Goal: Task Accomplishment & Management: Use online tool/utility

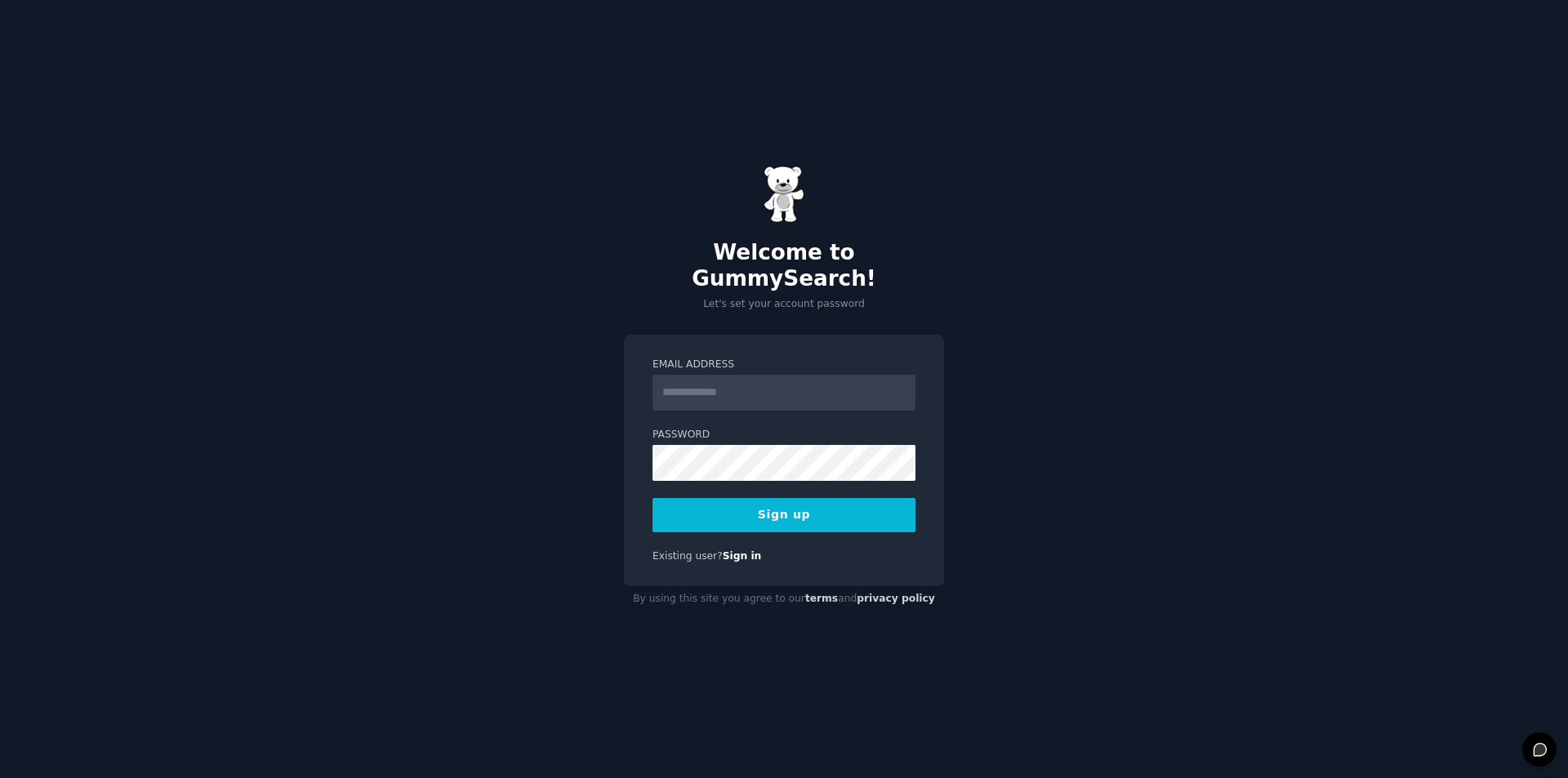
click at [711, 376] on input "Email Address" at bounding box center [784, 393] width 263 height 36
type input "**********"
click at [574, 510] on div "**********" at bounding box center [784, 389] width 1568 height 778
click at [765, 514] on button "Sign up" at bounding box center [784, 515] width 263 height 34
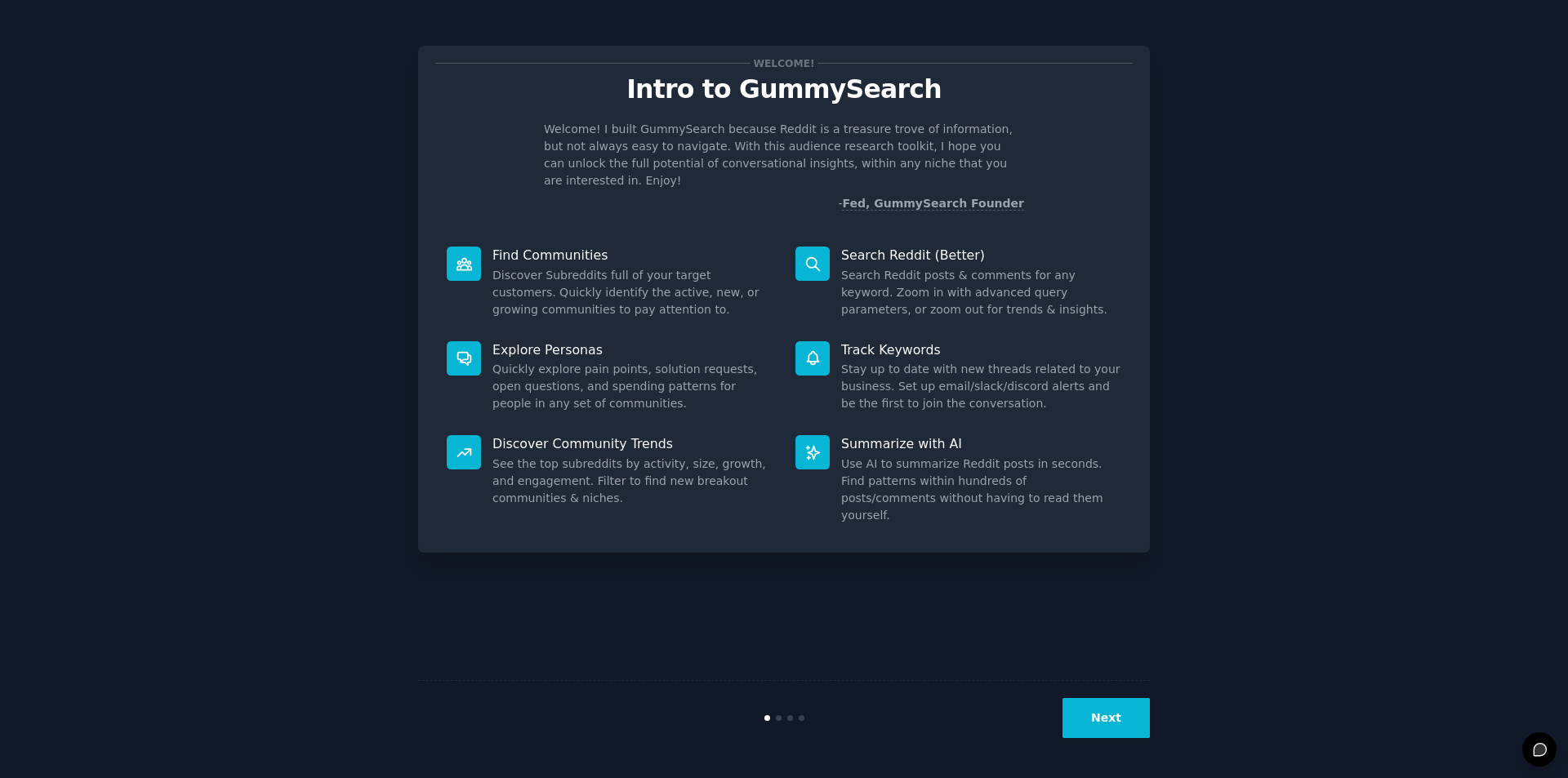
click at [1109, 704] on button "Next" at bounding box center [1105, 718] width 87 height 40
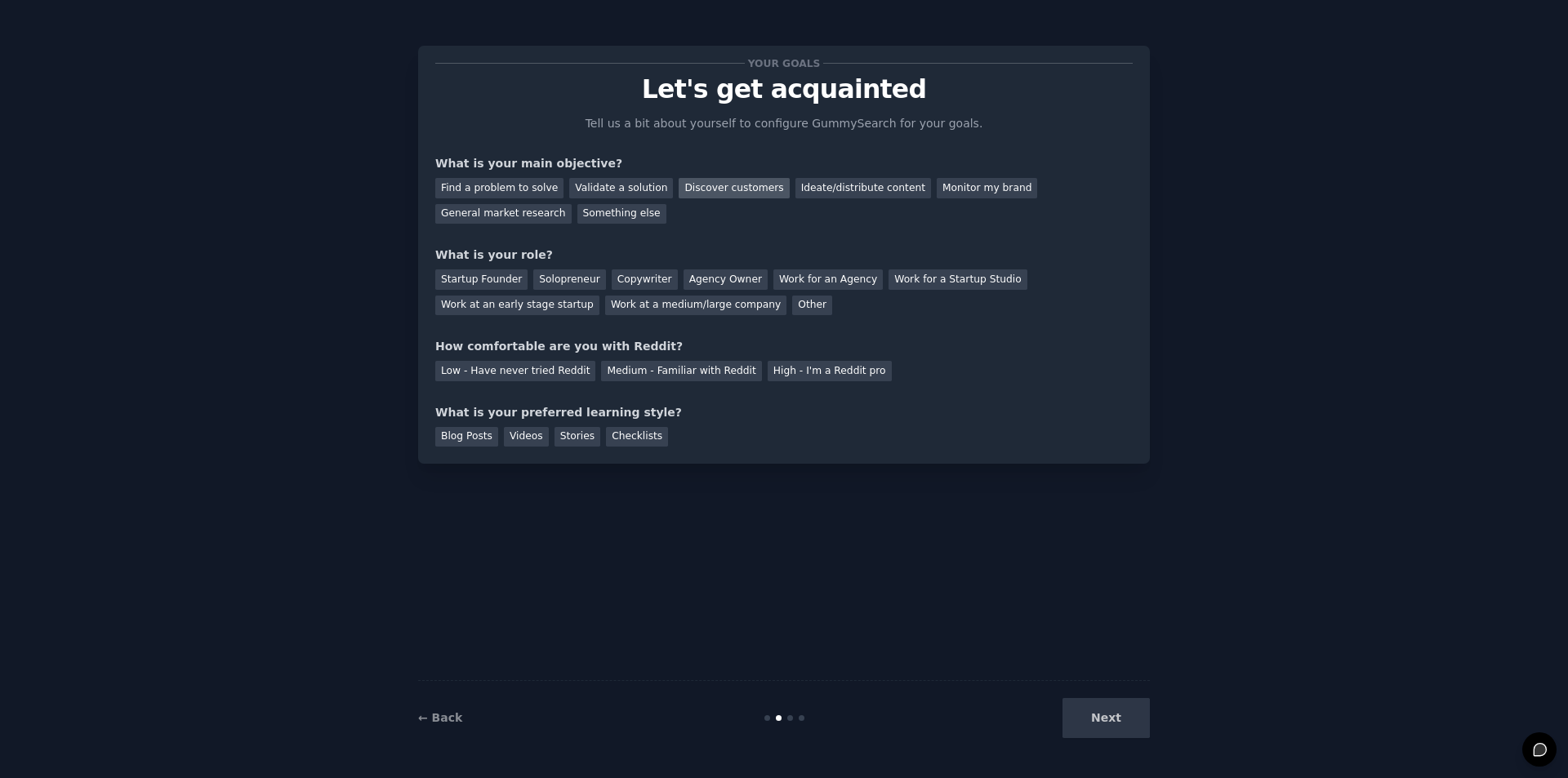
click at [730, 193] on div "Discover customers" at bounding box center [733, 188] width 110 height 21
click at [572, 204] on div "General market research" at bounding box center [504, 214] width 136 height 21
click at [564, 283] on div "Solopreneur" at bounding box center [569, 280] width 72 height 21
click at [779, 370] on div "High - I'm a Reddit pro" at bounding box center [829, 371] width 124 height 21
click at [477, 436] on div "Blog Posts" at bounding box center [467, 437] width 63 height 21
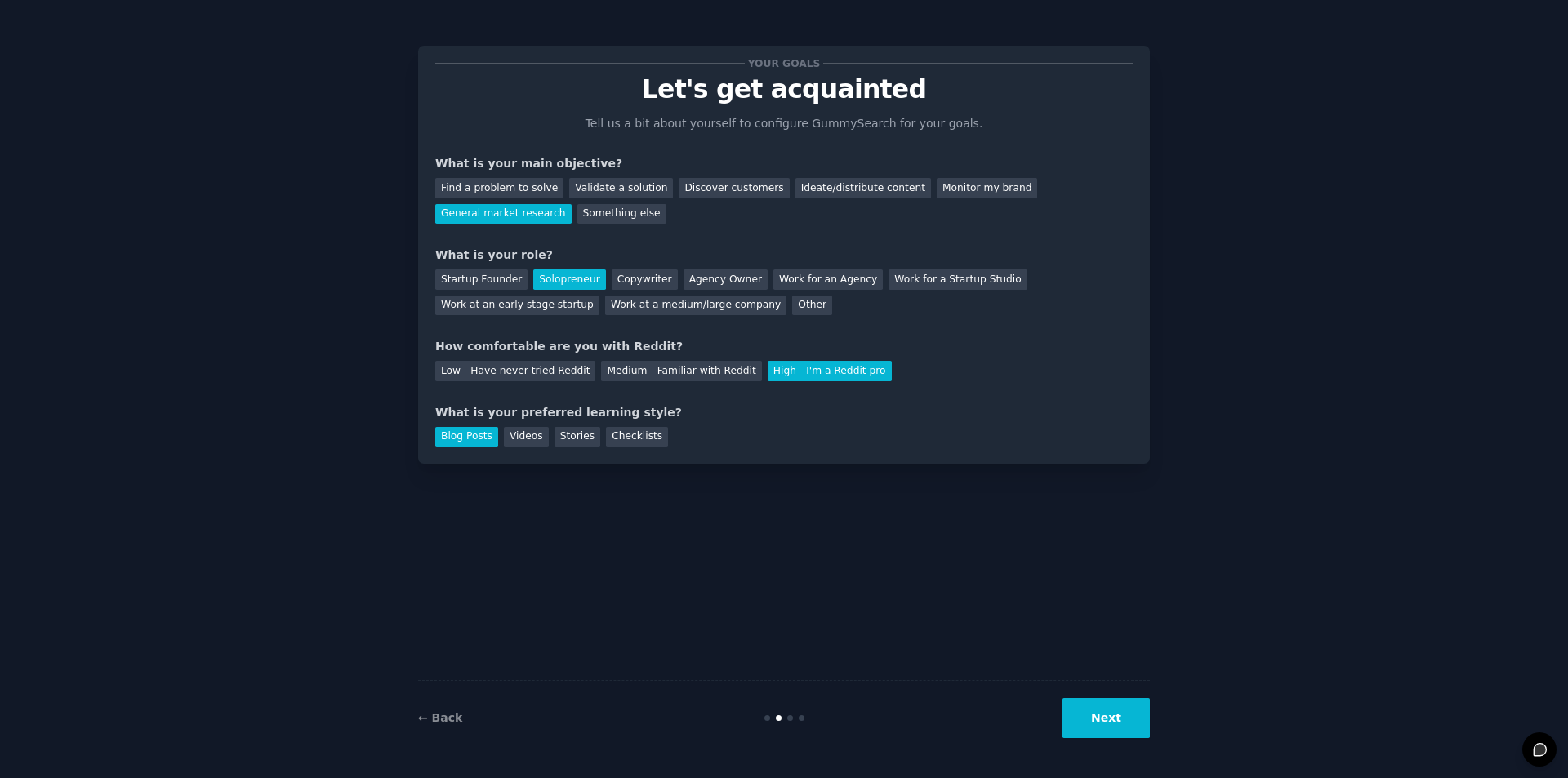
click at [1106, 711] on button "Next" at bounding box center [1105, 718] width 87 height 40
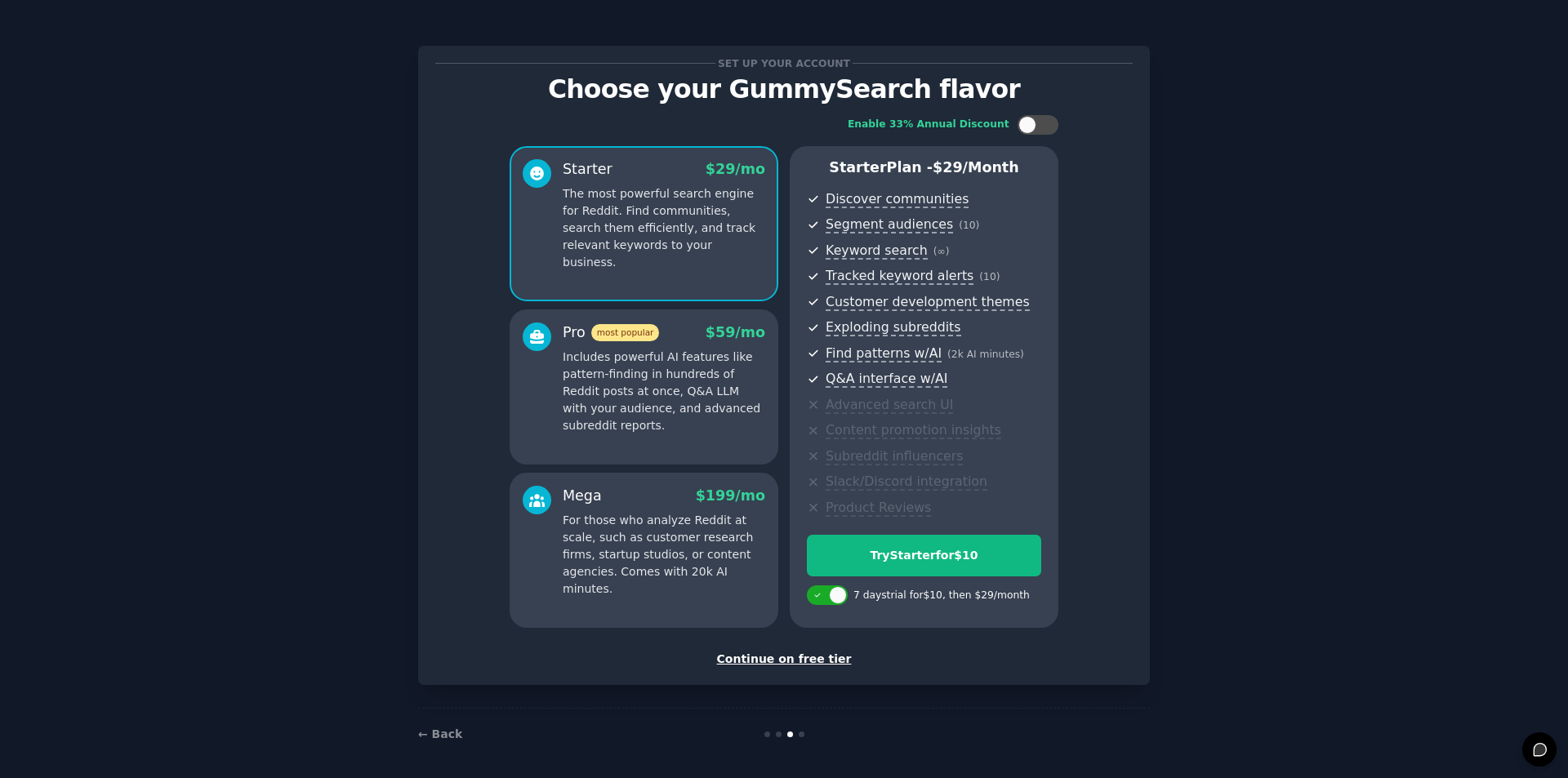
scroll to position [4, 0]
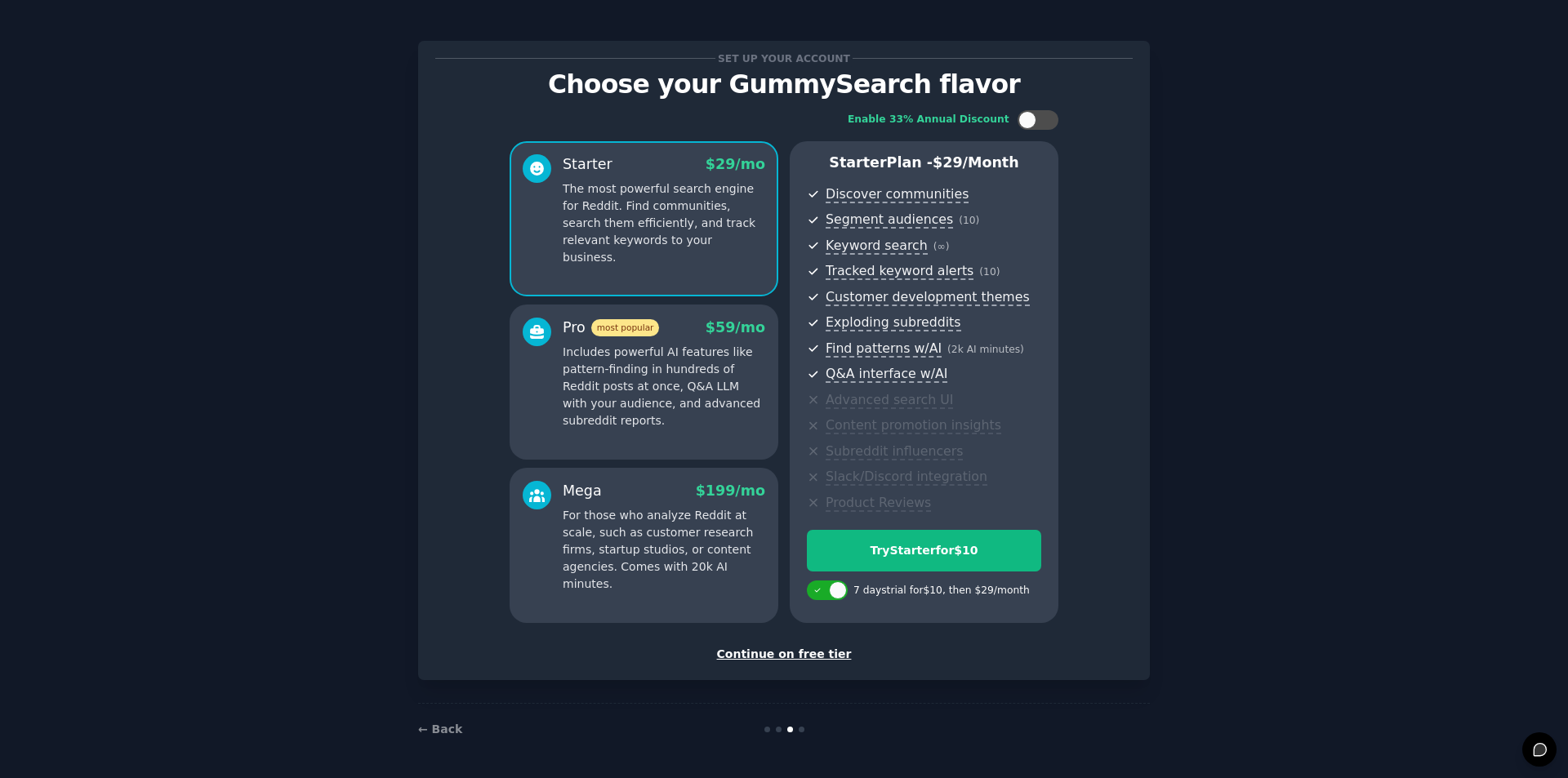
click at [810, 658] on div "Continue on free tier" at bounding box center [784, 654] width 697 height 17
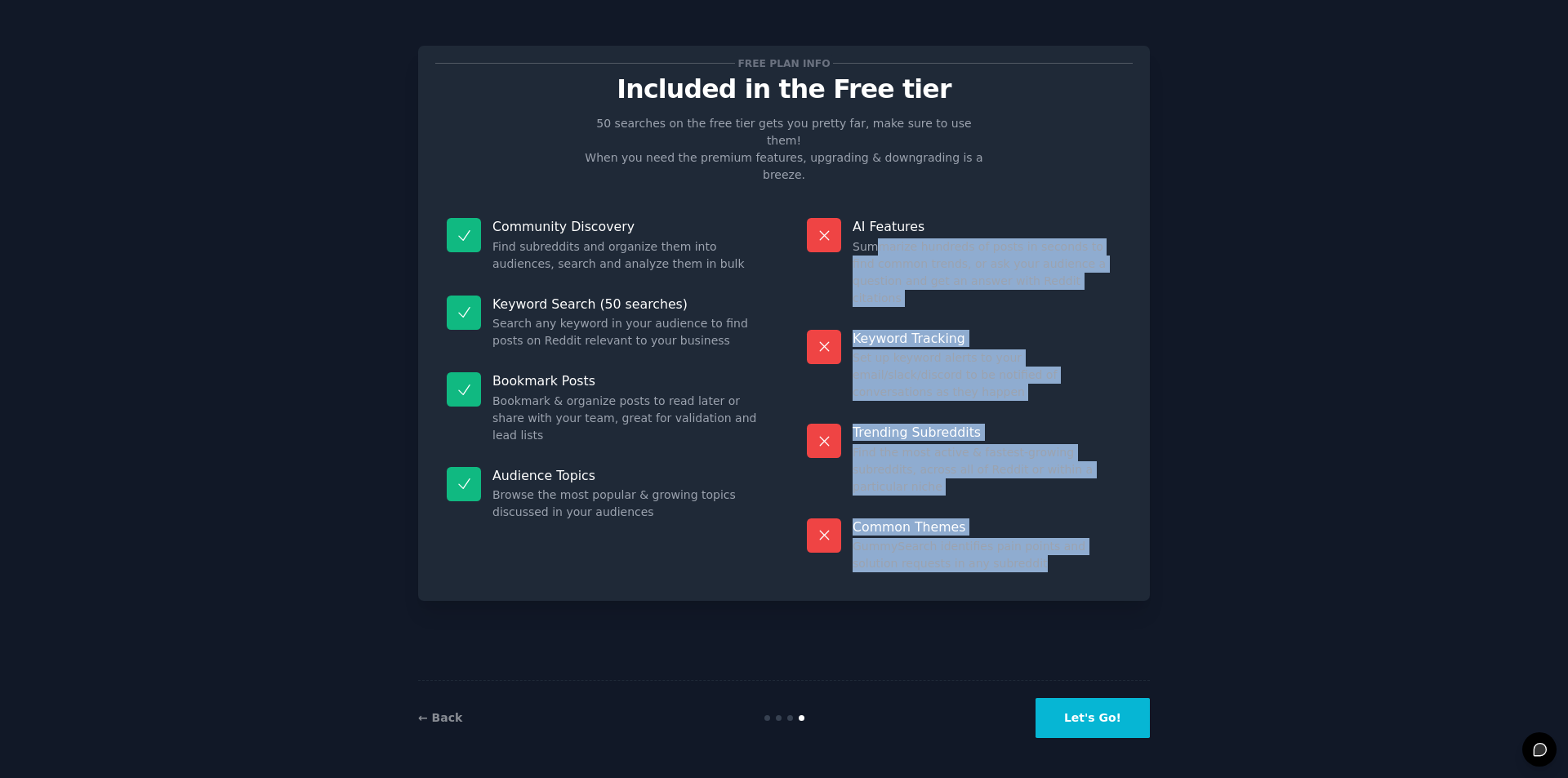
drag, startPoint x: 878, startPoint y: 217, endPoint x: 1027, endPoint y: 482, distance: 304.0
click at [1027, 482] on dl "AI Features Summarize hundreds of posts in seconds to find common trends, or as…" at bounding box center [964, 394] width 337 height 377
click at [964, 538] on dd "GummySearch identifies pain points and solution requests in any subreddit" at bounding box center [987, 555] width 269 height 34
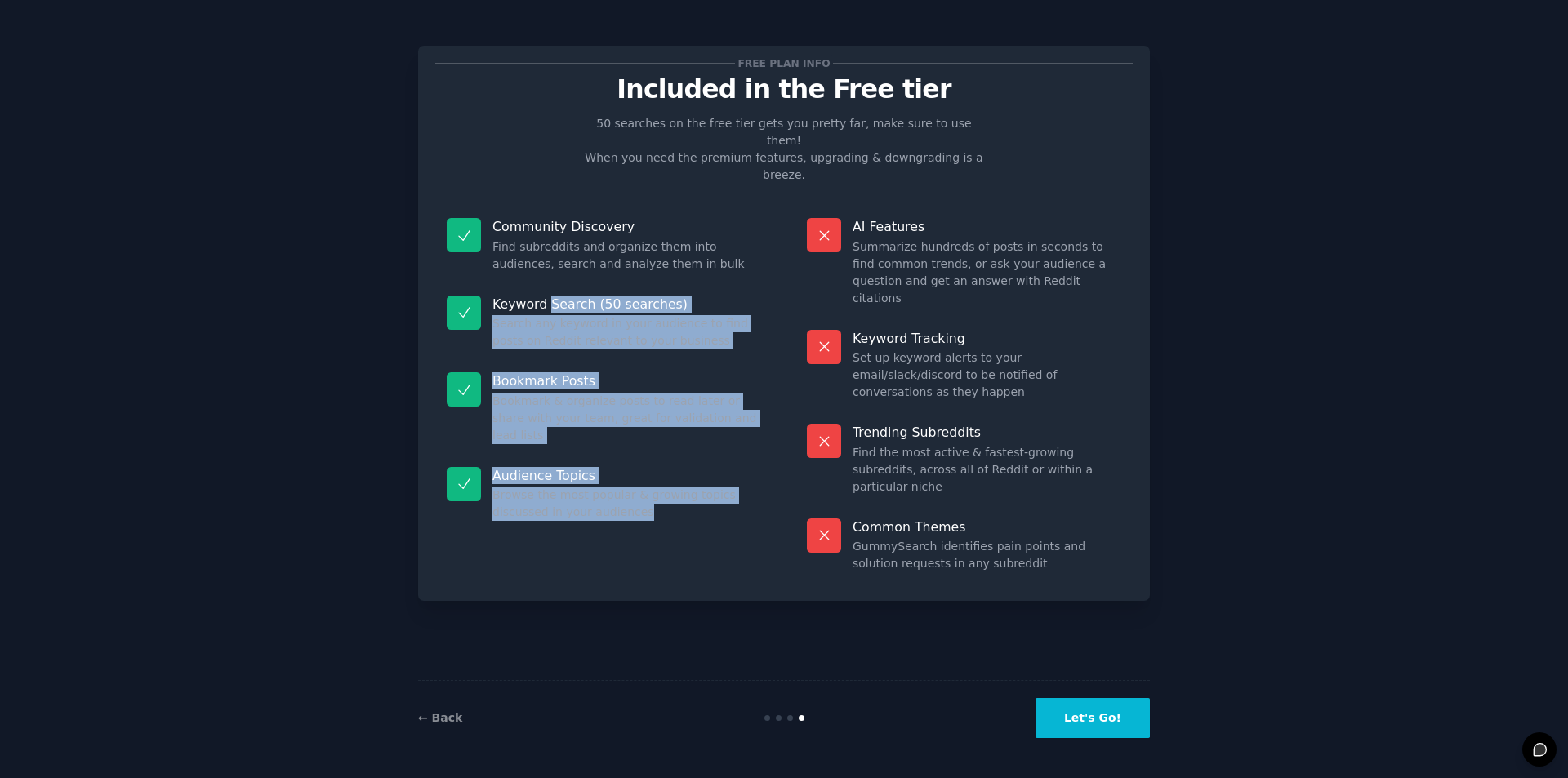
drag, startPoint x: 546, startPoint y: 269, endPoint x: 664, endPoint y: 471, distance: 233.9
click at [664, 471] on dl "Community Discovery Find subreddits and organize them into audiences, search an…" at bounding box center [604, 394] width 337 height 377
click at [640, 487] on dd "Browse the most popular & growing topics discussed in your audiences" at bounding box center [627, 504] width 269 height 34
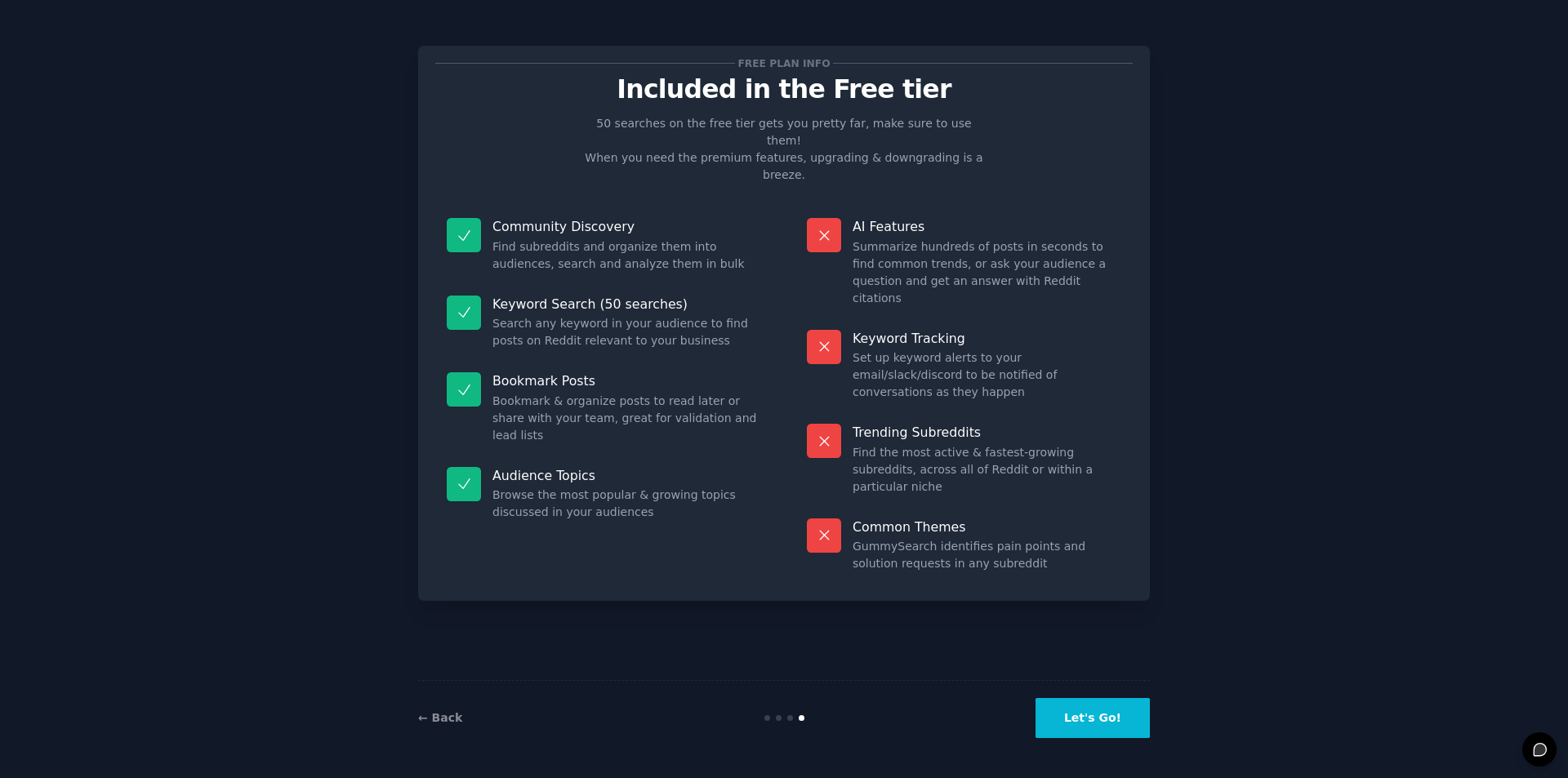
click at [1098, 712] on button "Let's Go!" at bounding box center [1093, 718] width 115 height 40
